Goal: Transaction & Acquisition: Book appointment/travel/reservation

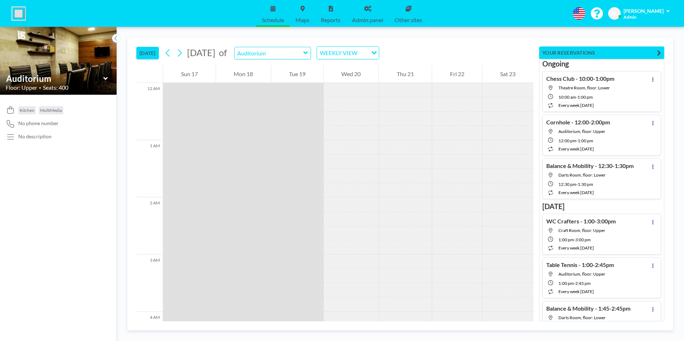
scroll to position [687, 0]
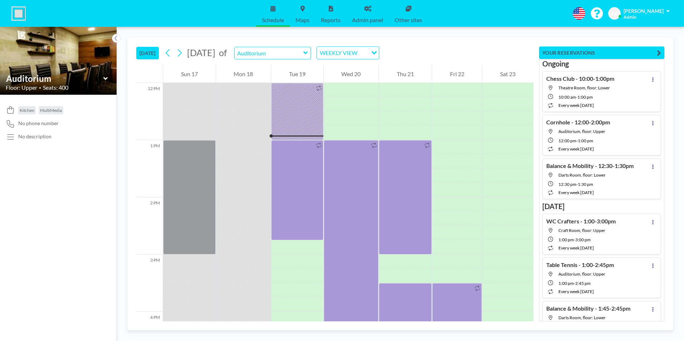
click at [308, 52] on icon at bounding box center [305, 53] width 4 height 3
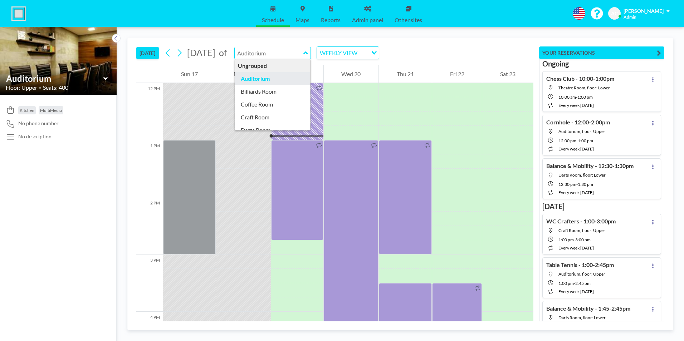
click at [308, 52] on icon at bounding box center [305, 53] width 4 height 3
type input "Auditorium"
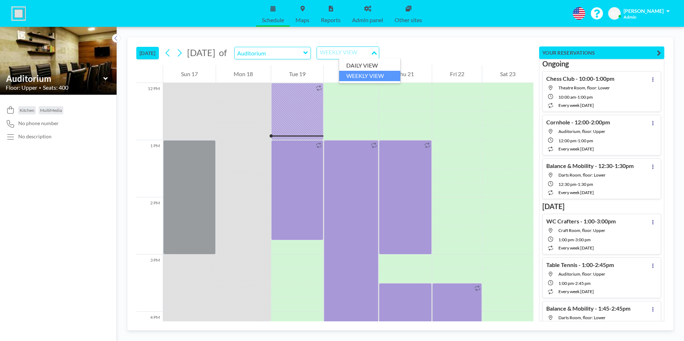
click at [377, 53] on icon "Search for option" at bounding box center [374, 53] width 5 height 4
click at [380, 63] on li "DAILY VIEW" at bounding box center [369, 65] width 61 height 10
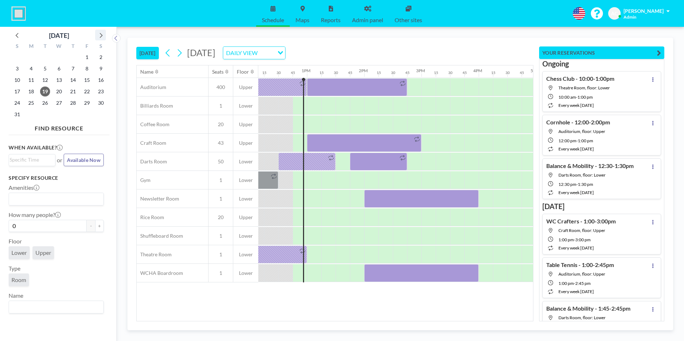
scroll to position [0, 716]
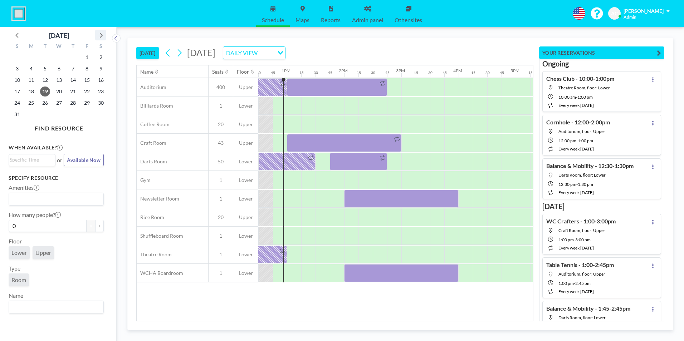
click at [102, 35] on icon at bounding box center [101, 35] width 3 height 5
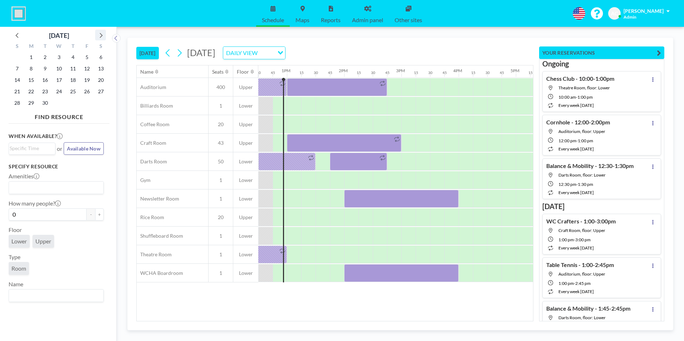
click at [102, 35] on icon at bounding box center [101, 35] width 3 height 5
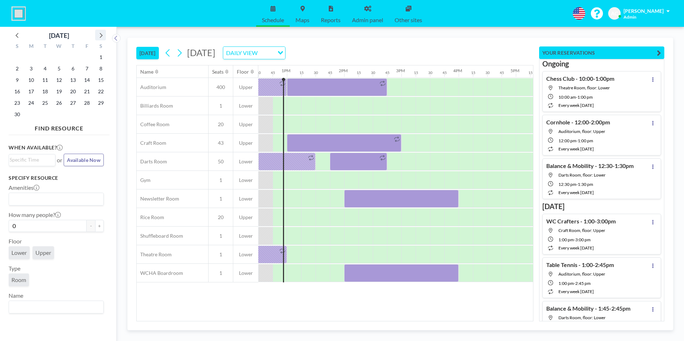
click at [102, 35] on icon at bounding box center [101, 35] width 3 height 5
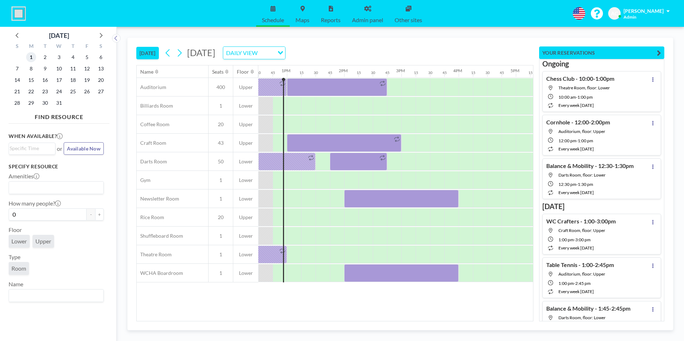
click at [32, 55] on span "1" at bounding box center [31, 57] width 10 height 10
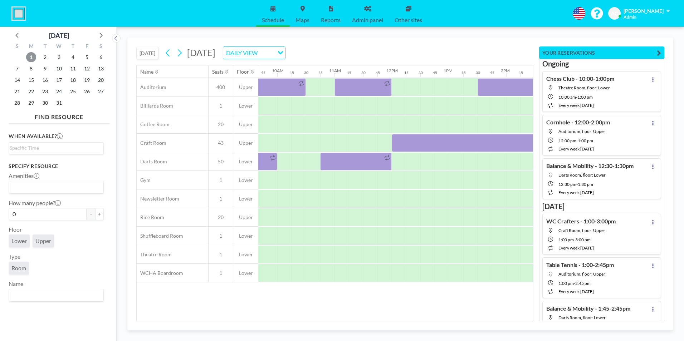
scroll to position [0, 540]
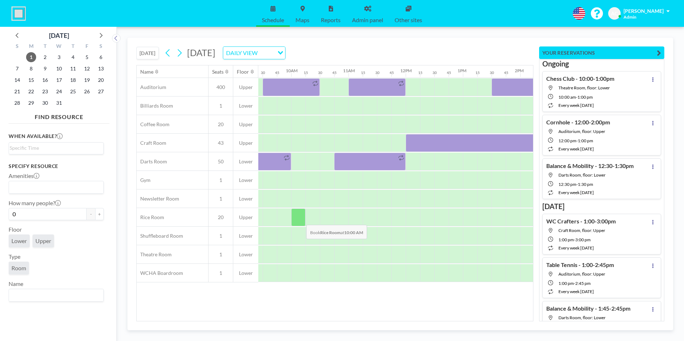
click at [301, 220] on div at bounding box center [298, 218] width 14 height 18
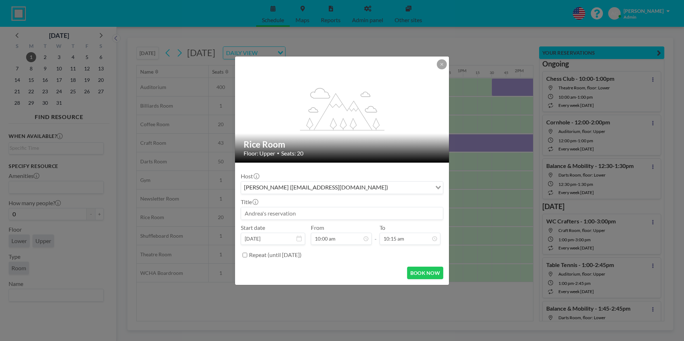
click at [308, 212] on input at bounding box center [342, 214] width 202 height 12
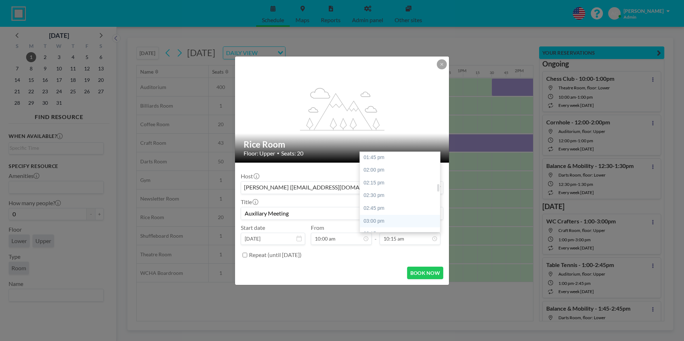
type input "Auxiliary Meeting"
click at [381, 219] on div "03:00 pm" at bounding box center [402, 221] width 84 height 13
type input "03:00 pm"
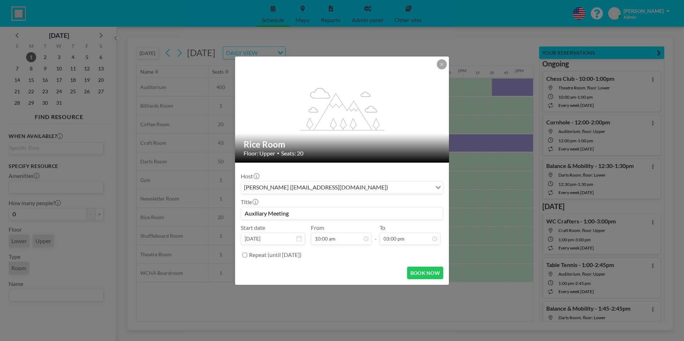
scroll to position [0, 0]
click at [315, 214] on input "Auxiliary Meeting" at bounding box center [342, 214] width 202 height 12
type input "Auxiliary Meeting - 10:00-3:00pm"
click at [425, 274] on button "BOOK NOW" at bounding box center [425, 273] width 36 height 13
